Goal: Task Accomplishment & Management: Use online tool/utility

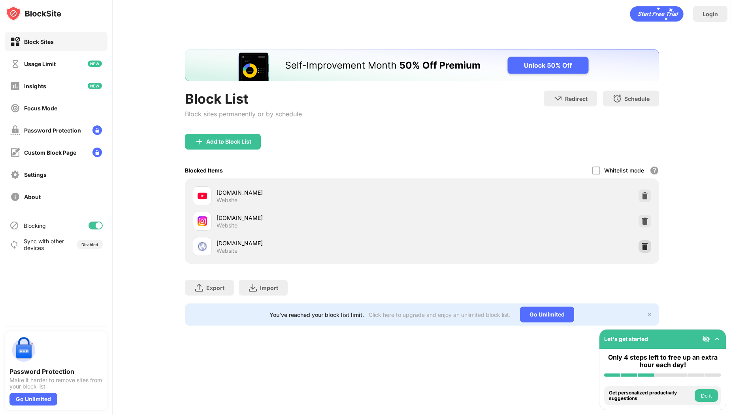
click at [649, 248] on img at bounding box center [645, 246] width 8 height 8
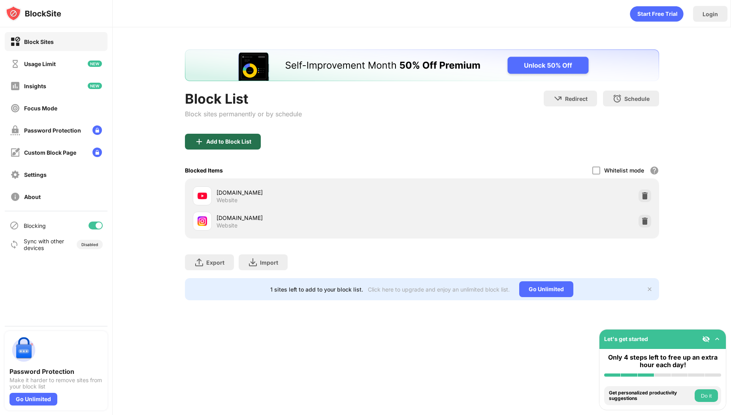
click at [240, 145] on div "Add to Block List" at bounding box center [223, 142] width 76 height 16
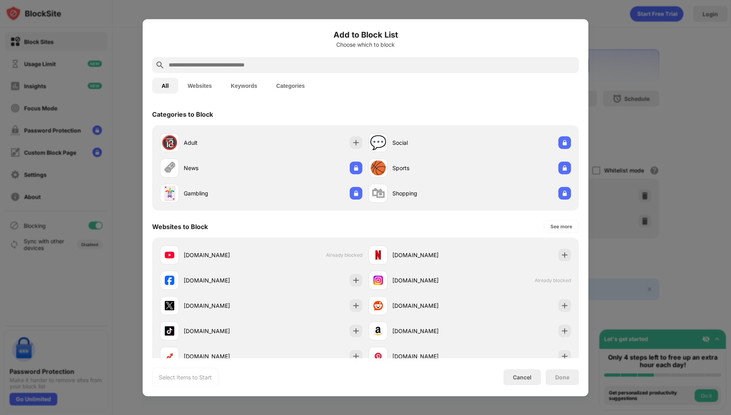
click at [288, 68] on input "text" at bounding box center [372, 64] width 408 height 9
paste input "**********"
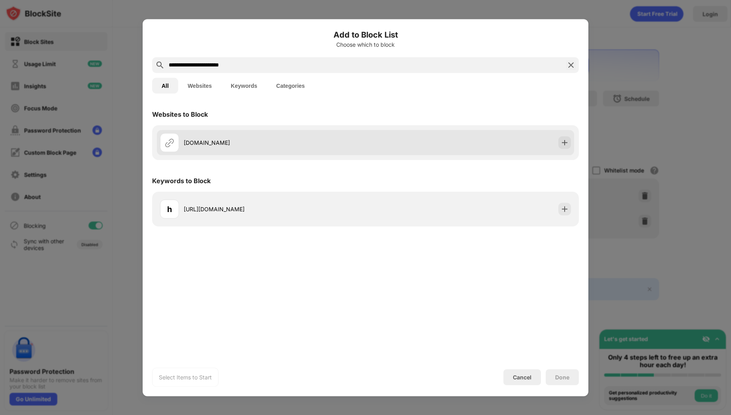
type input "**********"
click at [385, 145] on div "[DOMAIN_NAME]" at bounding box center [366, 142] width 418 height 25
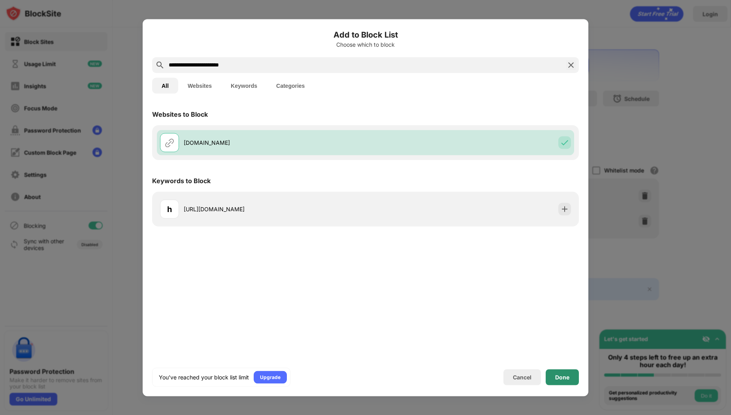
click at [565, 379] on div "Done" at bounding box center [562, 377] width 14 height 6
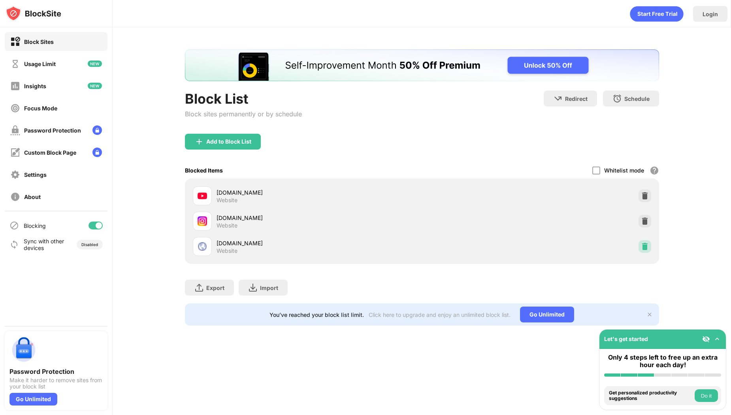
click at [650, 245] on div at bounding box center [645, 246] width 13 height 13
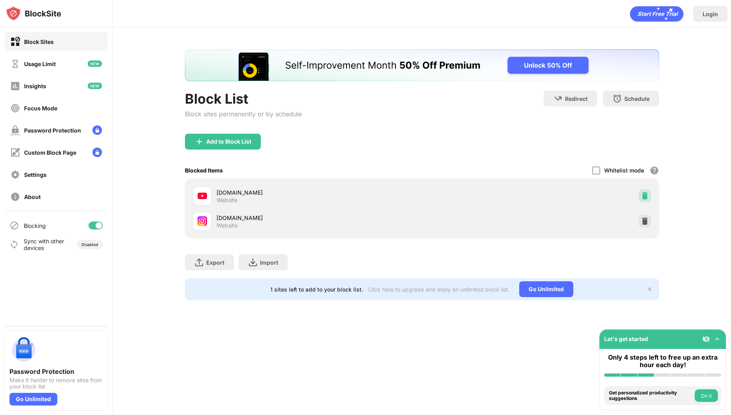
click at [646, 193] on img at bounding box center [645, 196] width 8 height 8
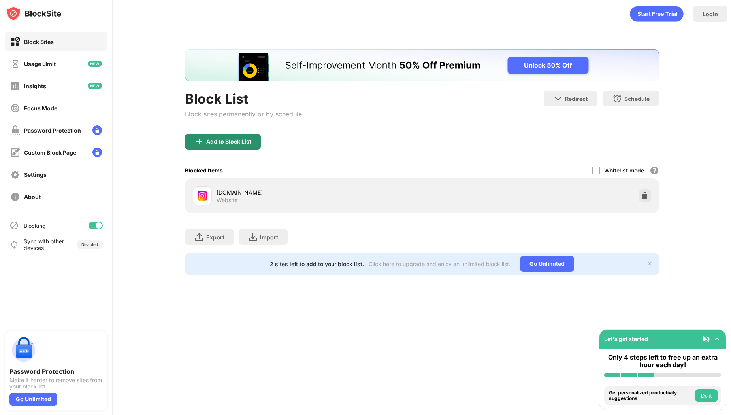
click at [232, 143] on div "Add to Block List" at bounding box center [228, 141] width 45 height 6
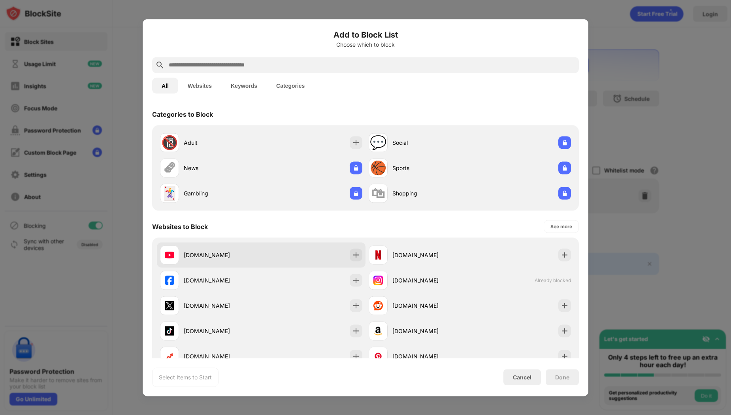
click at [253, 261] on div "[DOMAIN_NAME]" at bounding box center [210, 254] width 101 height 19
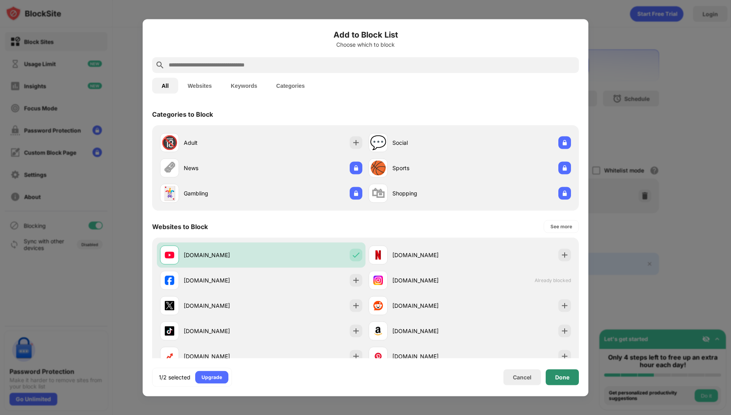
click at [565, 372] on div "Done" at bounding box center [562, 377] width 33 height 16
